Goal: Task Accomplishment & Management: Manage account settings

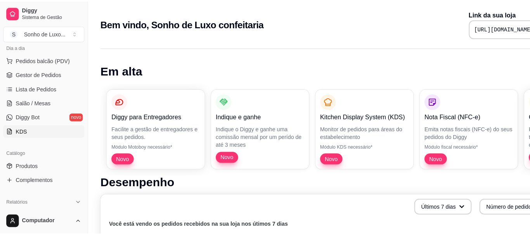
scroll to position [78, 0]
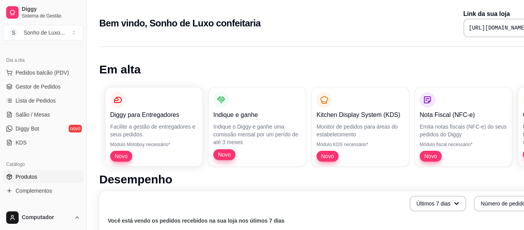
click at [16, 177] on span "Produtos" at bounding box center [27, 177] width 22 height 8
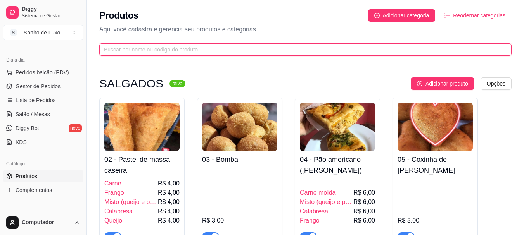
click at [179, 46] on input "text" at bounding box center [302, 49] width 397 height 9
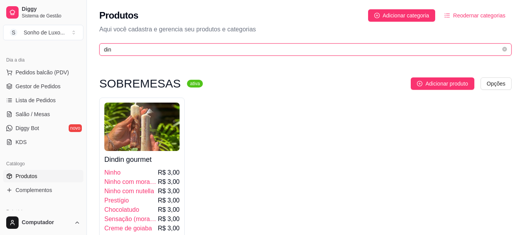
type input "din"
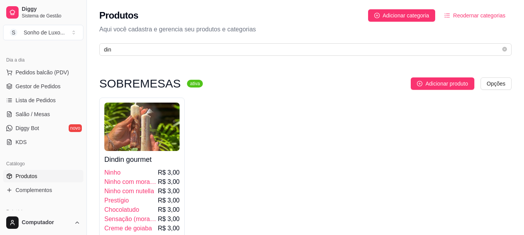
click at [143, 130] on img at bounding box center [141, 127] width 75 height 48
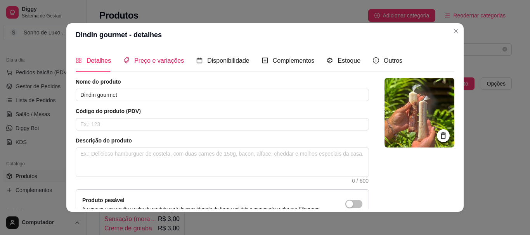
click at [161, 62] on span "Preço e variações" at bounding box center [159, 60] width 50 height 7
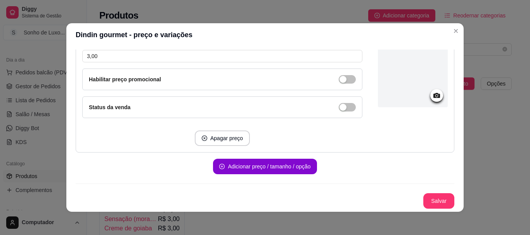
scroll to position [2, 0]
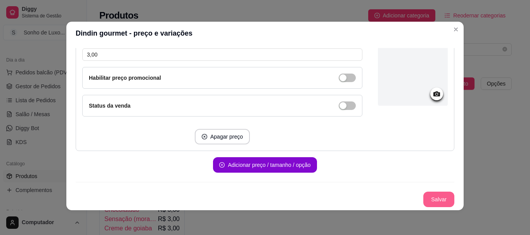
click at [423, 197] on button "Salvar" at bounding box center [438, 200] width 31 height 16
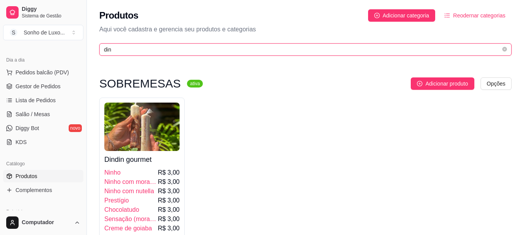
click at [227, 47] on input "din" at bounding box center [302, 49] width 397 height 9
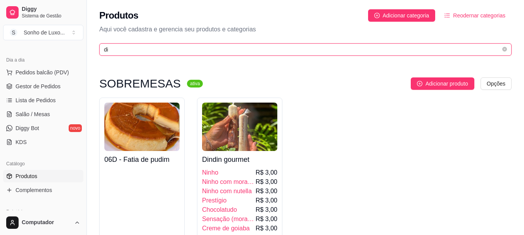
type input "d"
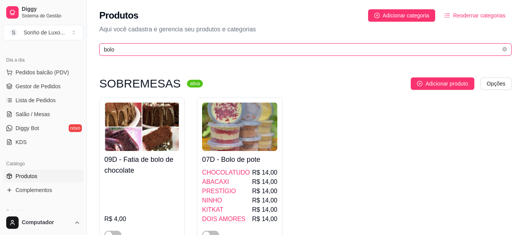
type input "bolo"
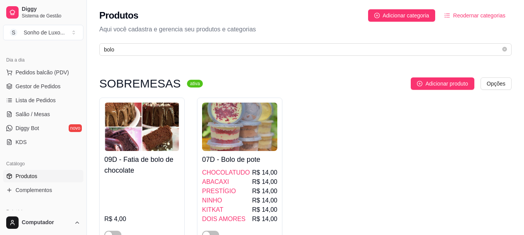
click at [255, 144] on img at bounding box center [239, 127] width 75 height 48
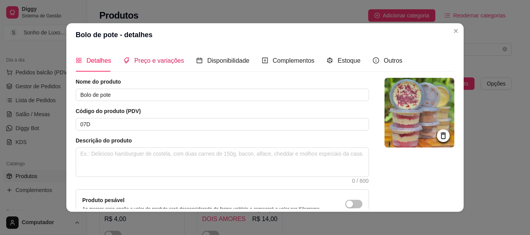
click at [164, 61] on span "Preço e variações" at bounding box center [159, 60] width 50 height 7
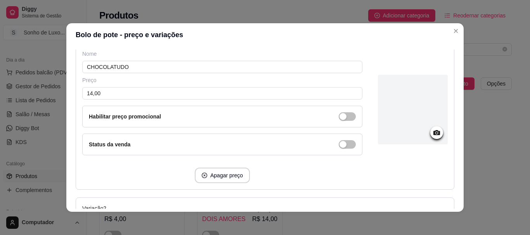
scroll to position [116, 0]
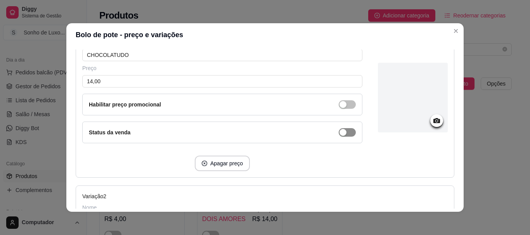
click at [344, 109] on span "button" at bounding box center [347, 104] width 17 height 9
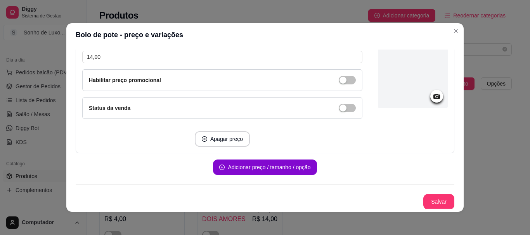
scroll to position [972, 0]
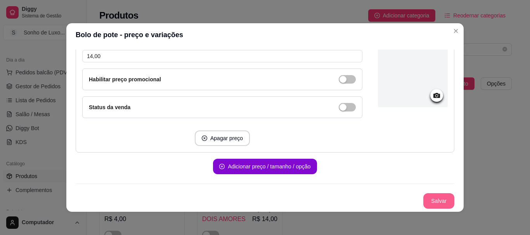
click at [425, 201] on button "Salvar" at bounding box center [438, 202] width 31 height 16
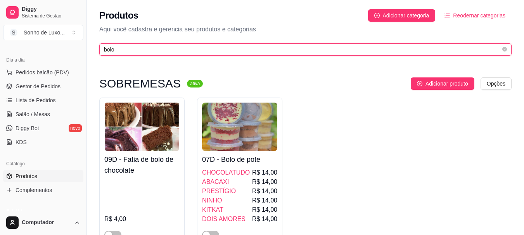
click at [294, 49] on input "bolo" at bounding box center [302, 49] width 397 height 9
type input "b"
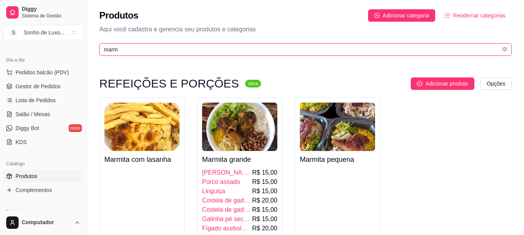
type input "marm"
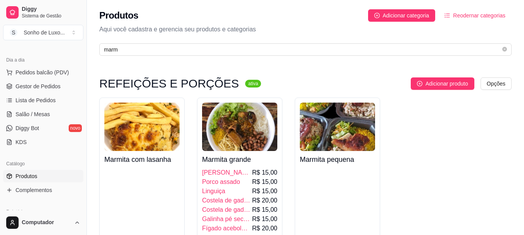
click at [245, 118] on img at bounding box center [239, 127] width 75 height 48
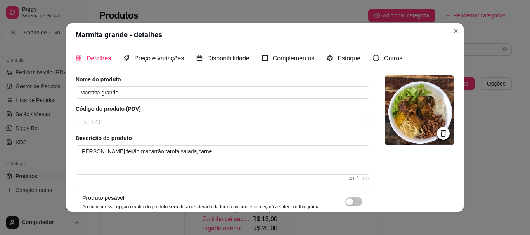
scroll to position [0, 0]
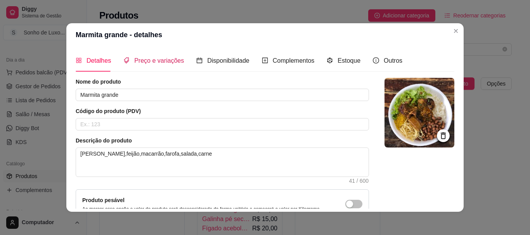
click at [137, 60] on span "Preço e variações" at bounding box center [159, 60] width 50 height 7
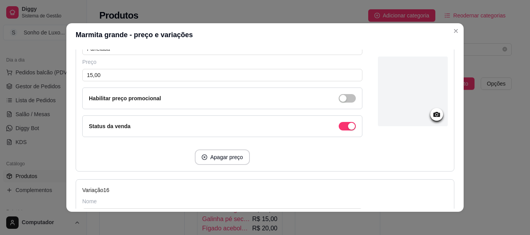
scroll to position [2443, 0]
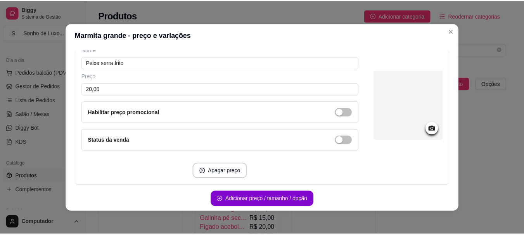
scroll to position [2631, 0]
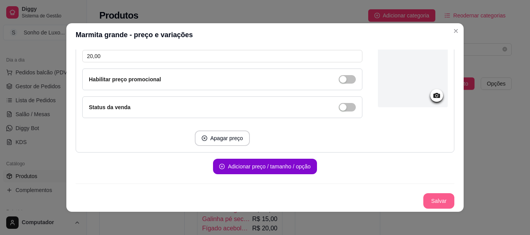
click at [424, 201] on button "Salvar" at bounding box center [438, 202] width 31 height 16
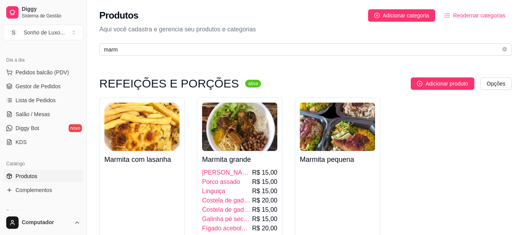
click at [344, 139] on img at bounding box center [337, 127] width 75 height 48
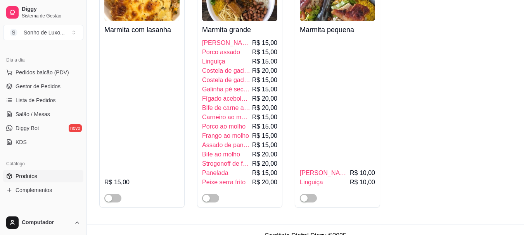
scroll to position [142, 0]
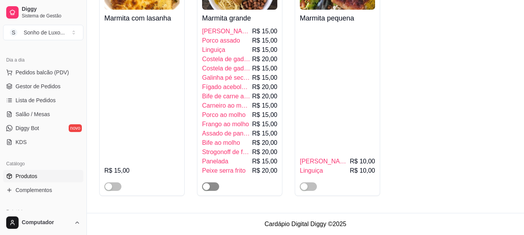
click at [218, 187] on span "button" at bounding box center [210, 187] width 17 height 9
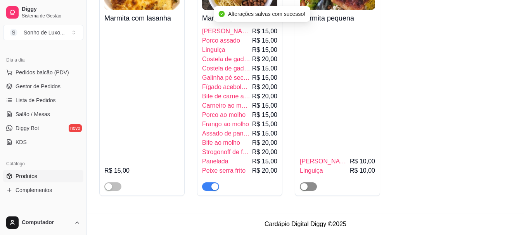
click at [314, 186] on span "button" at bounding box center [308, 187] width 17 height 9
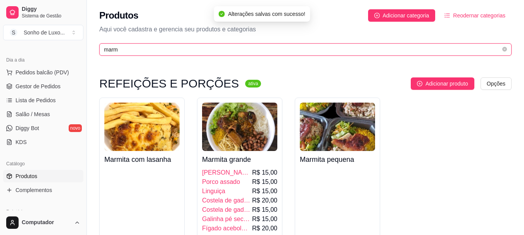
click at [140, 51] on input "marm" at bounding box center [302, 49] width 397 height 9
type input "m"
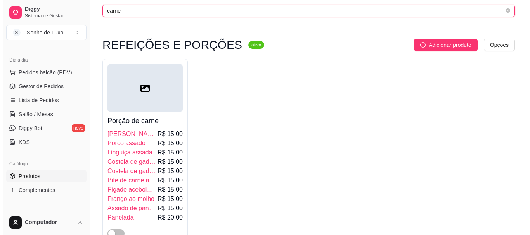
scroll to position [86, 0]
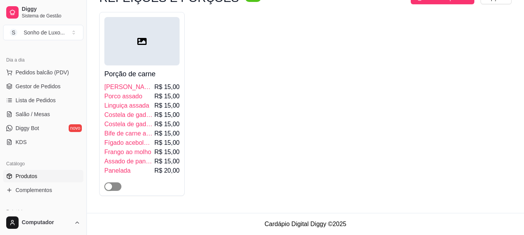
type input "carne"
click at [115, 189] on span "button" at bounding box center [112, 187] width 17 height 9
click at [153, 54] on div at bounding box center [141, 41] width 75 height 48
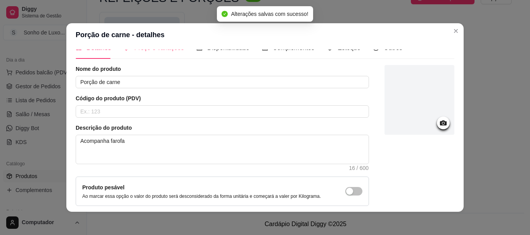
scroll to position [0, 0]
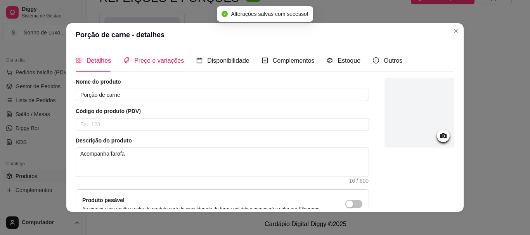
click at [141, 62] on span "Preço e variações" at bounding box center [159, 60] width 50 height 7
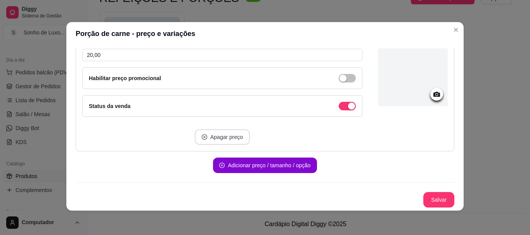
scroll to position [2, 0]
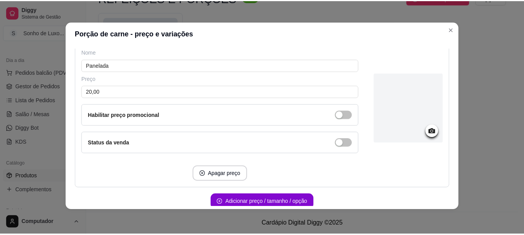
scroll to position [1635, 0]
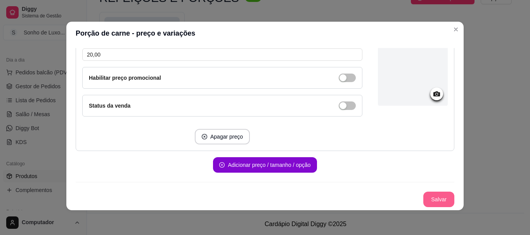
click at [425, 200] on button "Salvar" at bounding box center [438, 200] width 31 height 16
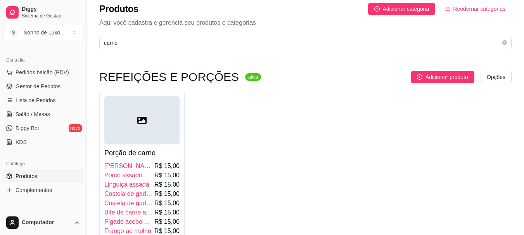
scroll to position [0, 0]
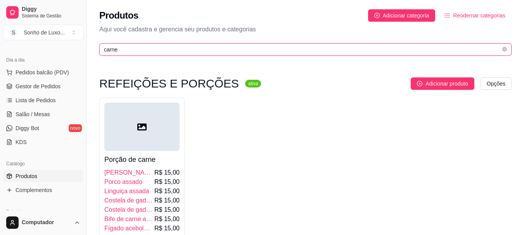
click at [192, 49] on input "carne" at bounding box center [302, 49] width 397 height 9
type input "c"
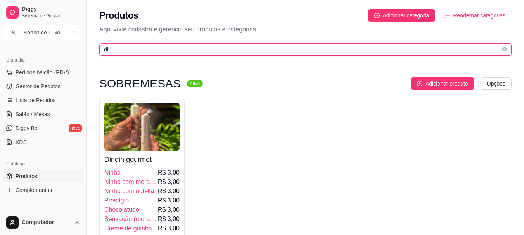
type input "d"
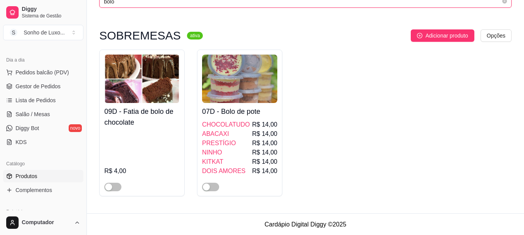
scroll to position [49, 0]
type input "bolo"
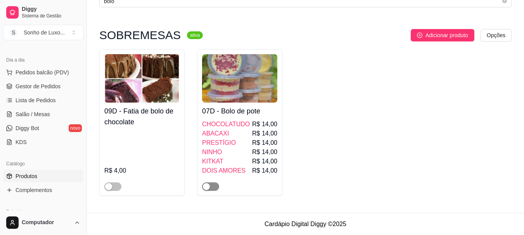
click at [213, 188] on span "button" at bounding box center [210, 187] width 17 height 9
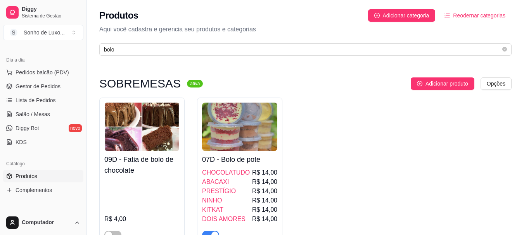
click at [359, 172] on div "09D - Fatia de bolo de chocolate R$ 4,00 07D - Bolo de pote CHOCOLATUDO R$ 14,0…" at bounding box center [305, 171] width 412 height 147
